Goal: Task Accomplishment & Management: Manage account settings

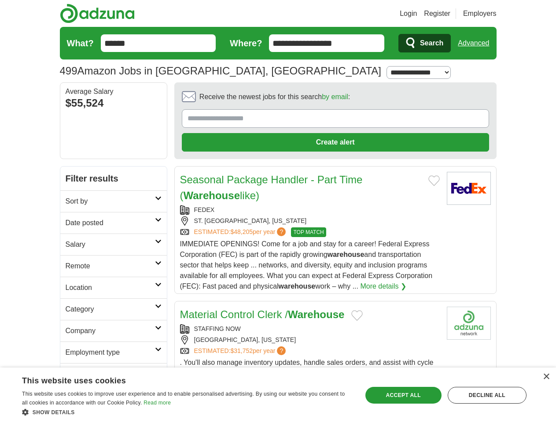
click at [417, 14] on link "Login" at bounding box center [408, 13] width 17 height 11
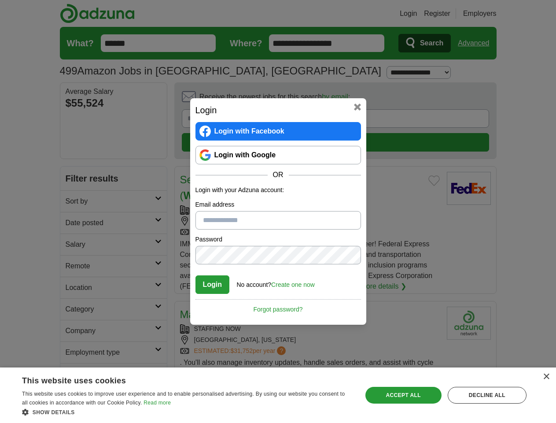
click at [490, 14] on div "Login Login with Facebook Login with Google OR Login with your Adzuna account: …" at bounding box center [278, 211] width 556 height 423
click at [477, 43] on div "Login Login with Facebook Login with Google OR Login with your Adzuna account: …" at bounding box center [278, 211] width 556 height 423
click at [311, 99] on div "Login Login with Facebook Login with Google OR Login with your Adzuna account: …" at bounding box center [278, 211] width 176 height 226
click at [515, 100] on div "Login Login with Facebook Login with Google OR Login with your Adzuna account: …" at bounding box center [278, 211] width 556 height 423
click at [74, 159] on div "Login Login with Facebook Login with Google OR Login with your Adzuna account: …" at bounding box center [278, 211] width 556 height 423
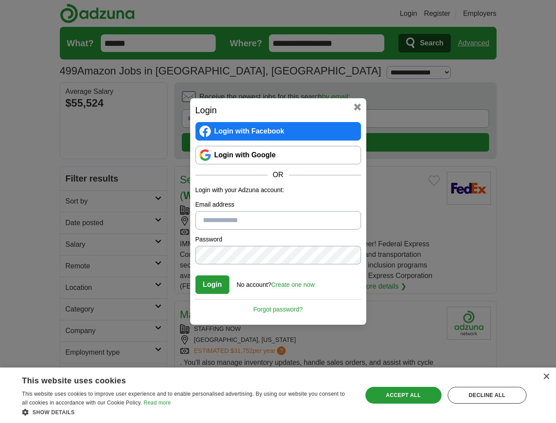
click at [74, 180] on div "Login Login with Facebook Login with Google OR Login with your Adzuna account: …" at bounding box center [278, 211] width 556 height 423
click at [74, 202] on div "Login Login with Facebook Login with Google OR Login with your Adzuna account: …" at bounding box center [278, 211] width 556 height 423
click at [74, 223] on div "Login Login with Facebook Login with Google OR Login with your Adzuna account: …" at bounding box center [278, 211] width 556 height 423
click at [74, 245] on div "Login Login with Facebook Login with Google OR Login with your Adzuna account: …" at bounding box center [278, 211] width 556 height 423
